Goal: Transaction & Acquisition: Purchase product/service

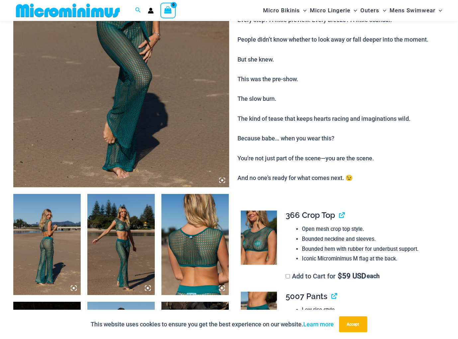
scroll to position [127, 0]
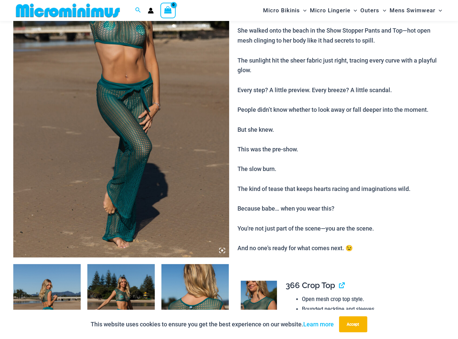
click at [41, 196] on img at bounding box center [121, 95] width 216 height 324
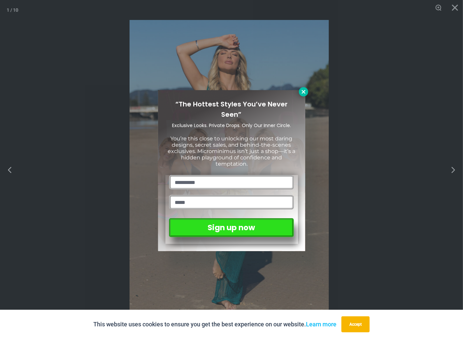
click at [307, 92] on button at bounding box center [303, 91] width 9 height 9
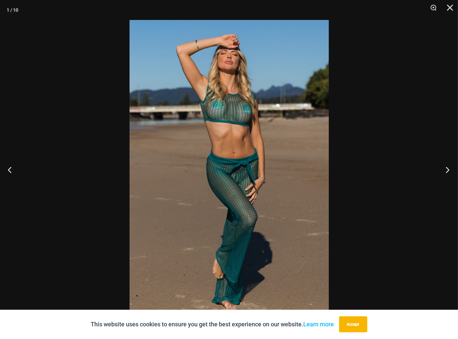
click at [448, 170] on button "Next" at bounding box center [445, 169] width 25 height 33
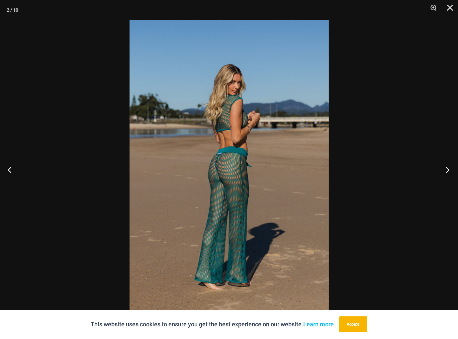
click at [448, 171] on button "Next" at bounding box center [445, 169] width 25 height 33
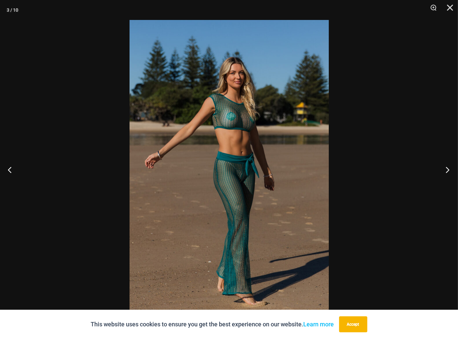
click at [448, 171] on button "Next" at bounding box center [445, 169] width 25 height 33
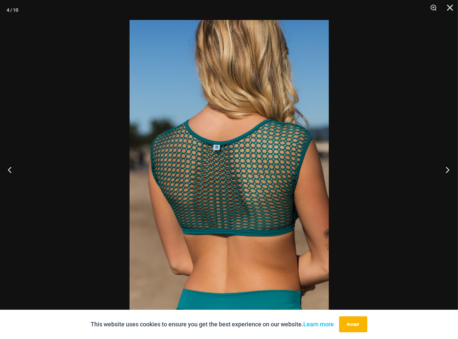
click at [448, 171] on button "Next" at bounding box center [445, 169] width 25 height 33
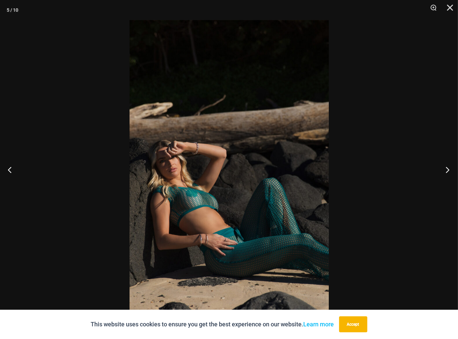
click at [448, 171] on button "Next" at bounding box center [445, 169] width 25 height 33
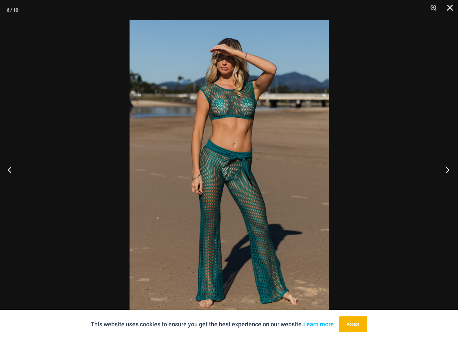
click at [448, 171] on button "Next" at bounding box center [445, 169] width 25 height 33
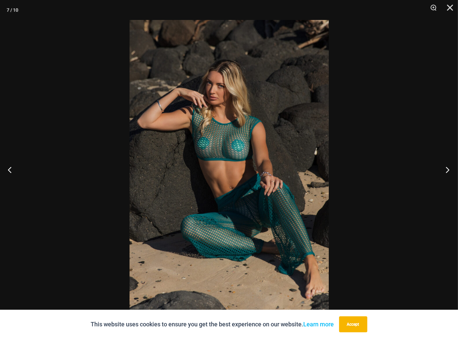
click at [448, 171] on button "Next" at bounding box center [445, 169] width 25 height 33
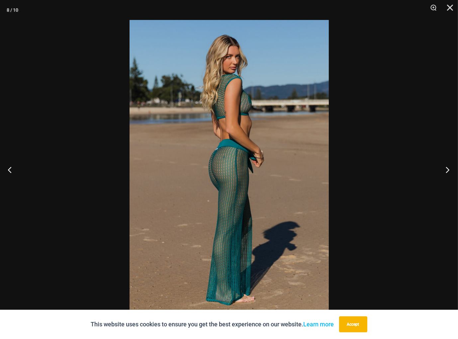
click at [448, 171] on button "Next" at bounding box center [445, 169] width 25 height 33
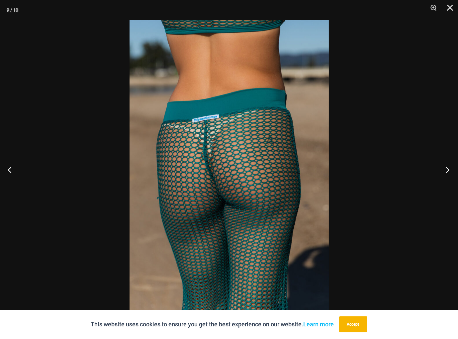
click at [448, 171] on button "Next" at bounding box center [445, 169] width 25 height 33
